Goal: Use online tool/utility: Utilize a website feature to perform a specific function

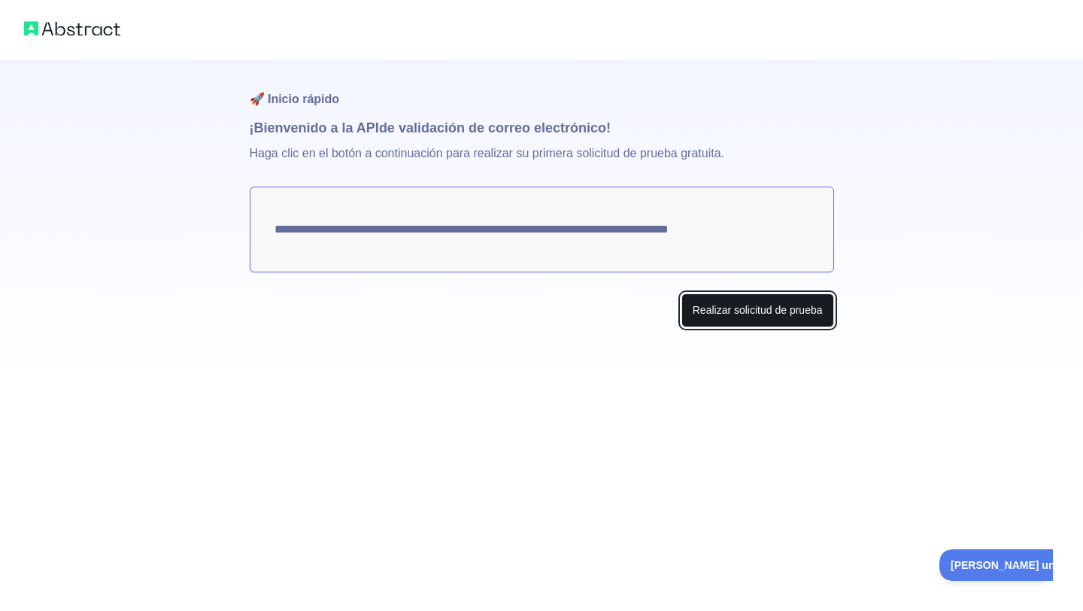
click at [785, 308] on font "Realizar solicitud de prueba" at bounding box center [758, 310] width 130 height 12
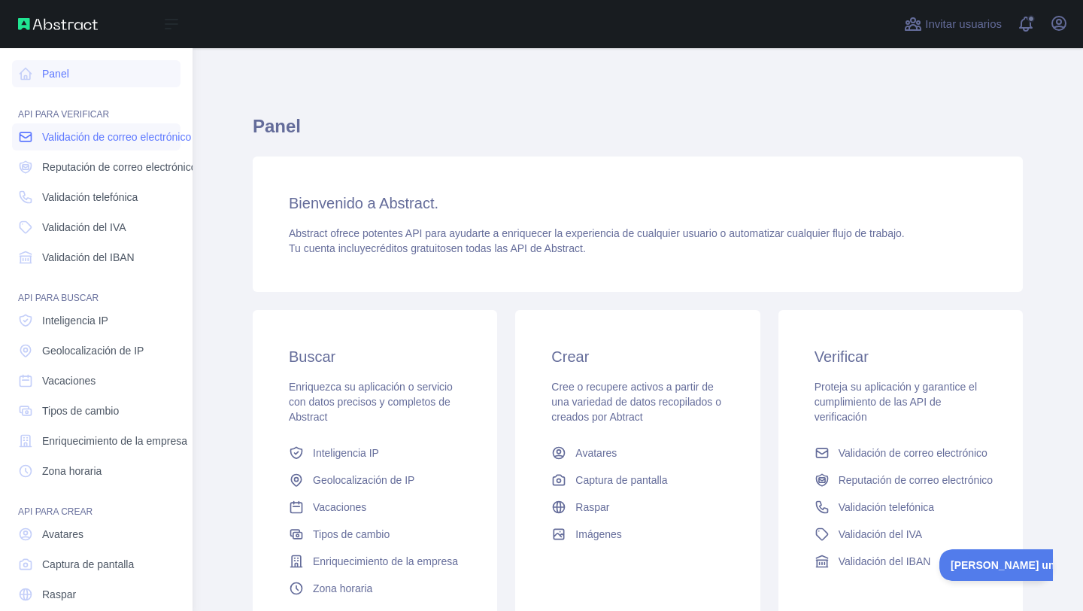
click at [76, 139] on font "Validación de correo electrónico" at bounding box center [116, 137] width 149 height 12
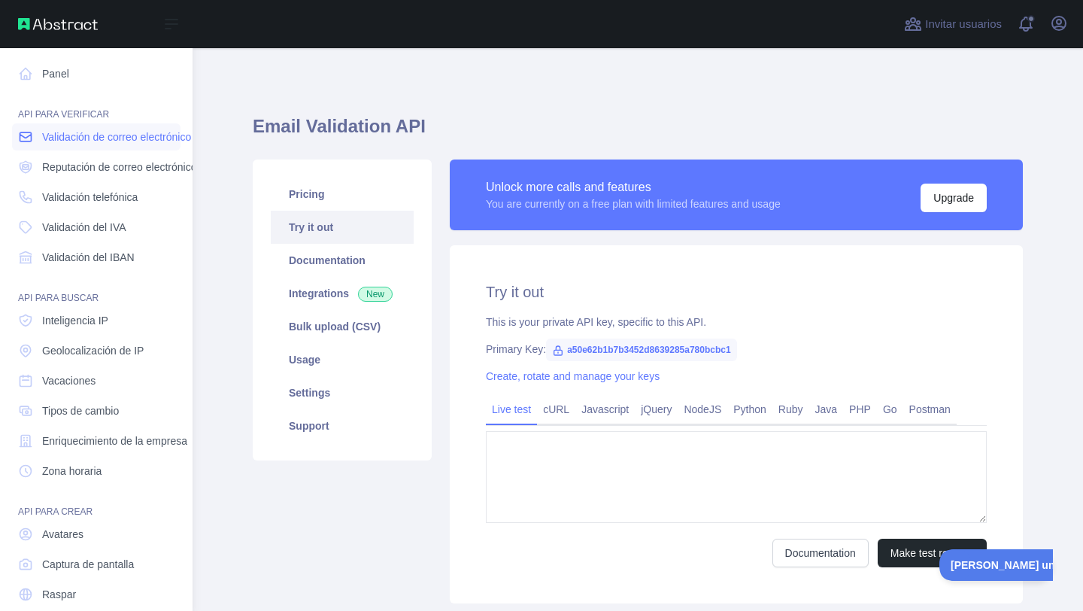
type textarea "**********"
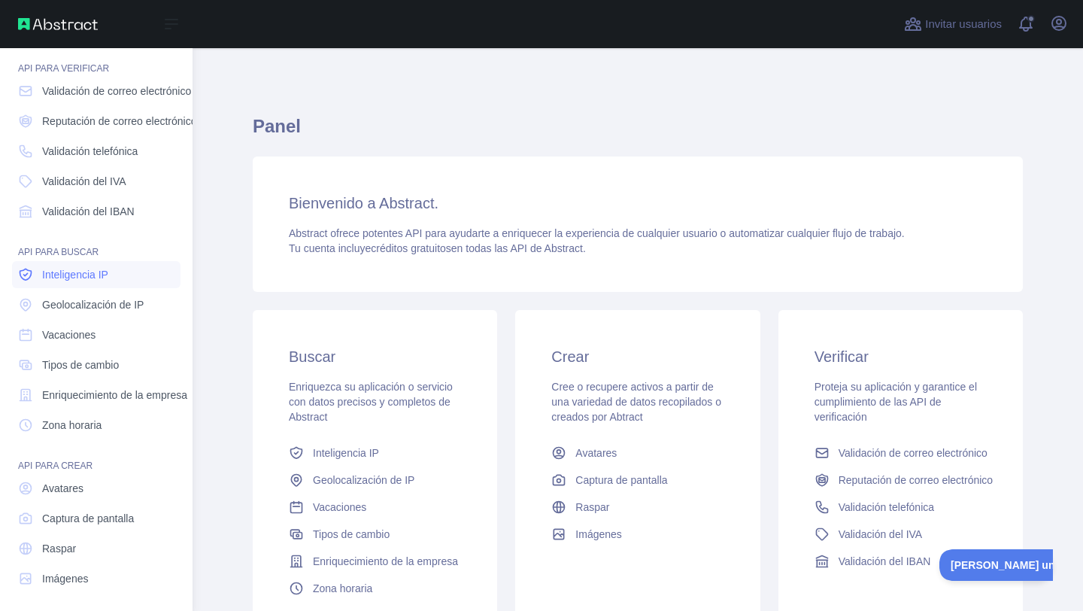
scroll to position [51, 0]
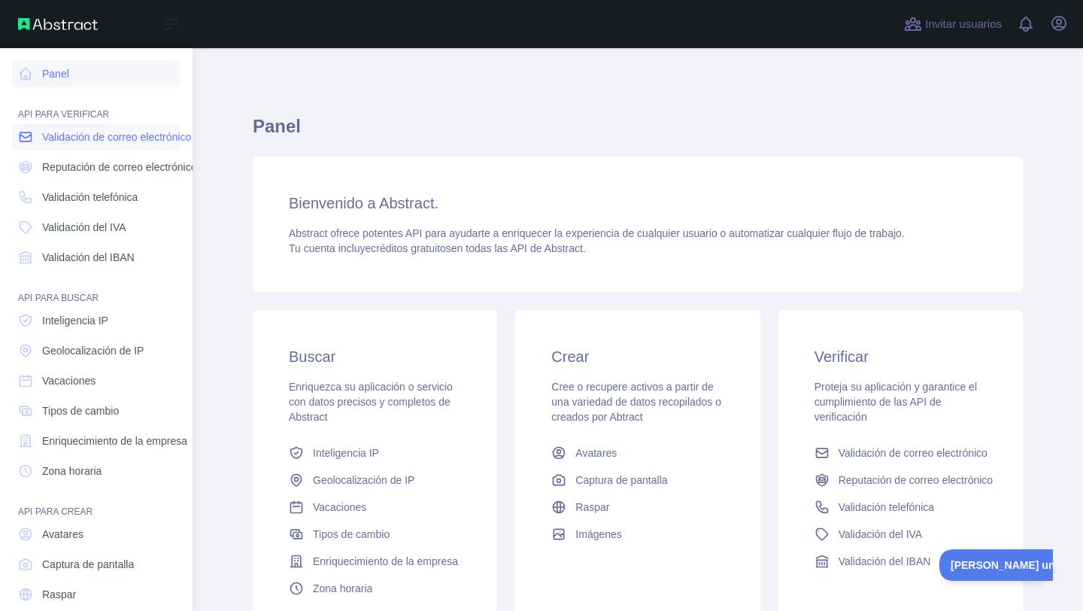
click at [63, 146] on link "Validación de correo electrónico" at bounding box center [96, 136] width 169 height 27
click at [50, 144] on link "Validación de correo electrónico" at bounding box center [96, 136] width 169 height 27
click at [93, 140] on font "Validación de correo electrónico" at bounding box center [116, 137] width 149 height 12
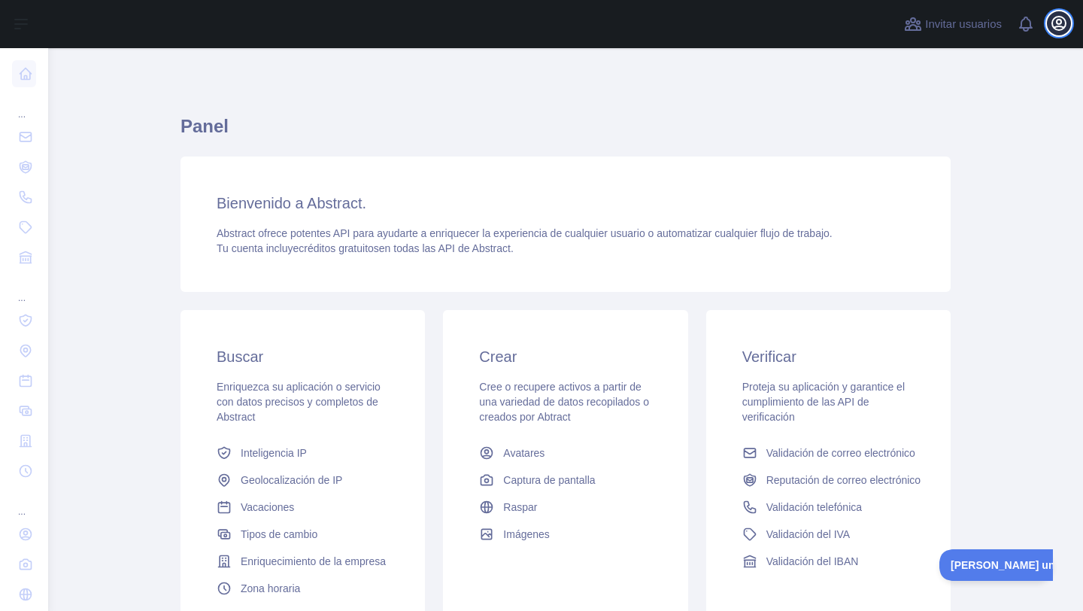
click at [1060, 25] on icon "button" at bounding box center [1059, 23] width 18 height 18
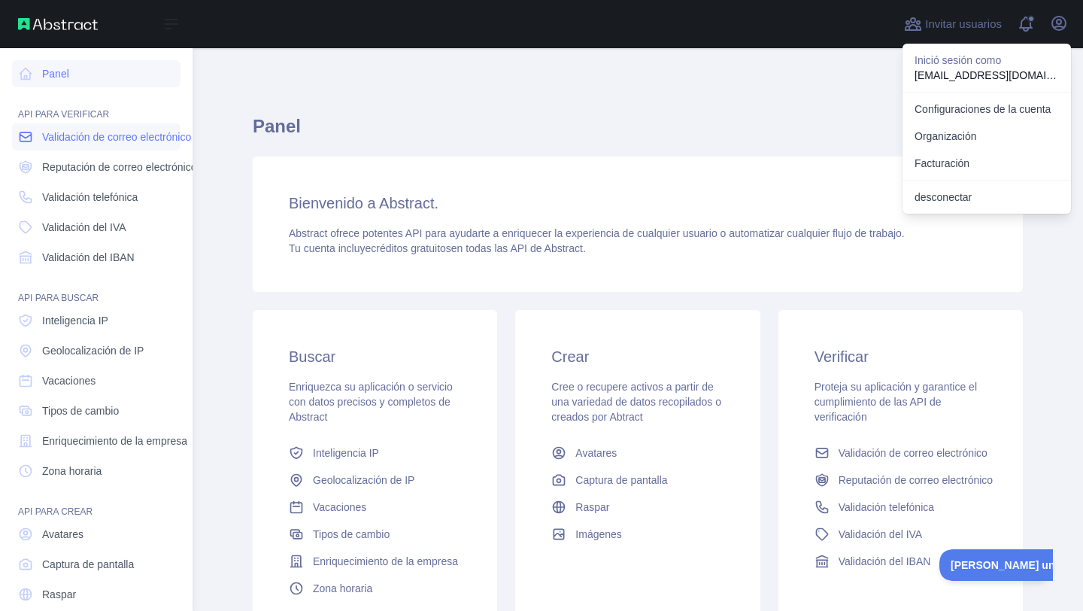
click at [91, 128] on link "Validación de correo electrónico" at bounding box center [96, 136] width 169 height 27
